Goal: Check status

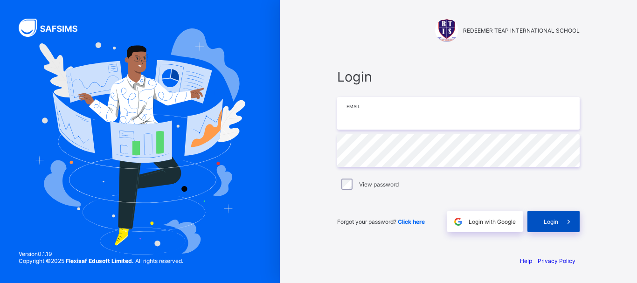
type input "**********"
click at [559, 220] on span at bounding box center [568, 221] width 21 height 21
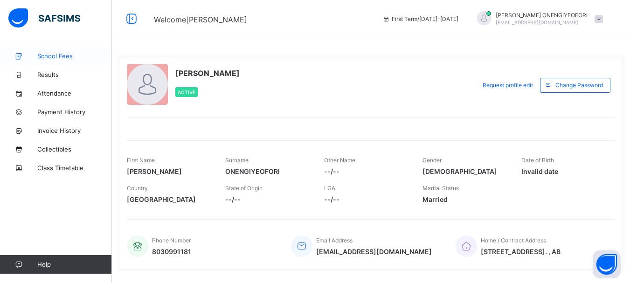
click at [47, 55] on span "School Fees" at bounding box center [74, 55] width 75 height 7
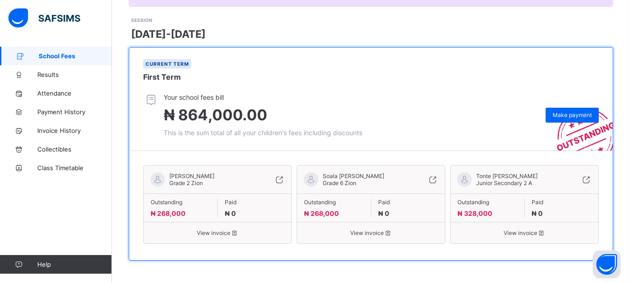
scroll to position [124, 0]
click at [209, 234] on span "View invoice" at bounding box center [218, 231] width 134 height 7
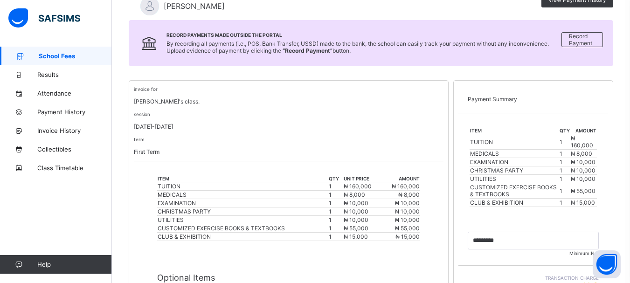
scroll to position [92, 0]
